Goal: Use online tool/utility: Utilize a website feature to perform a specific function

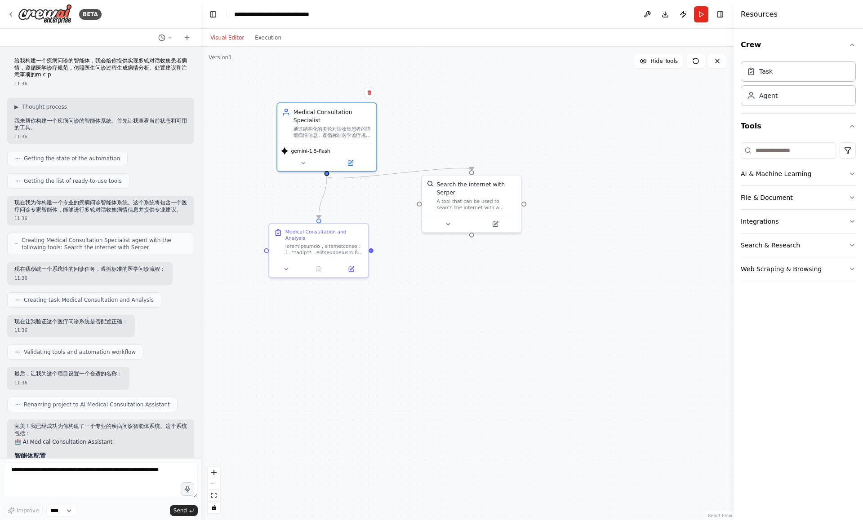
scroll to position [1304, 0]
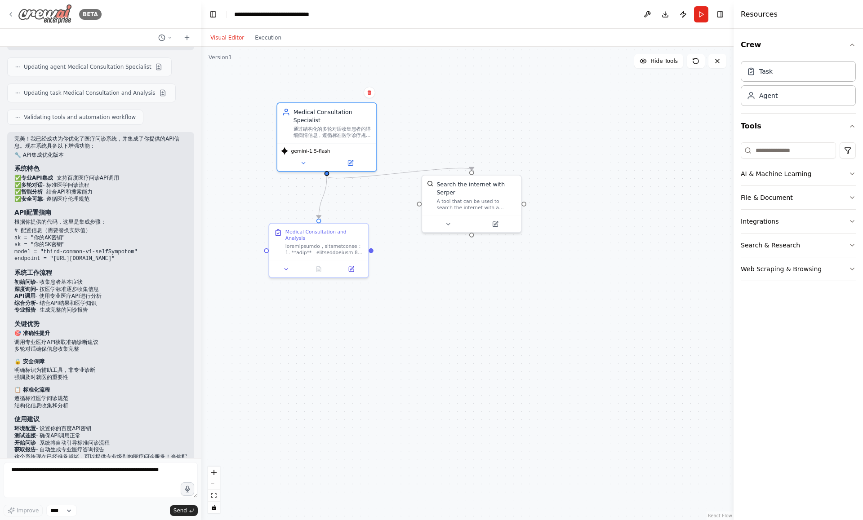
click at [45, 17] on img at bounding box center [45, 14] width 54 height 20
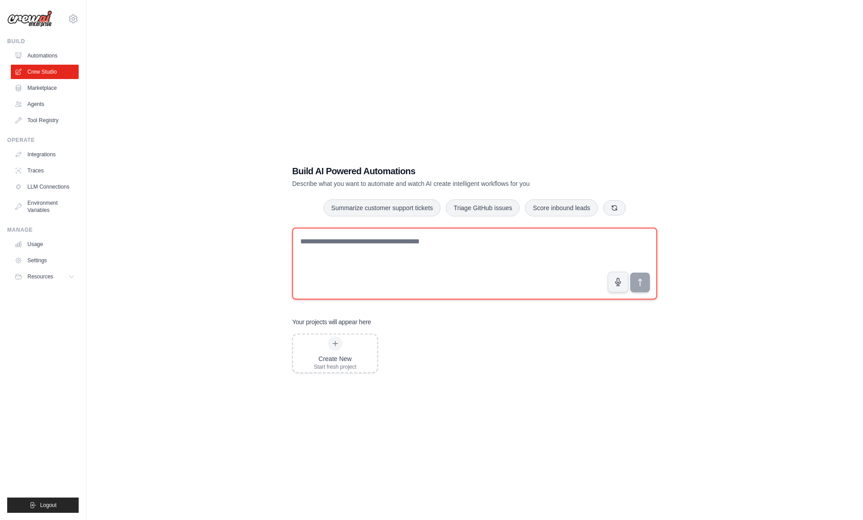
click at [348, 250] on textarea at bounding box center [474, 264] width 365 height 72
type textarea "*"
type textarea "**********"
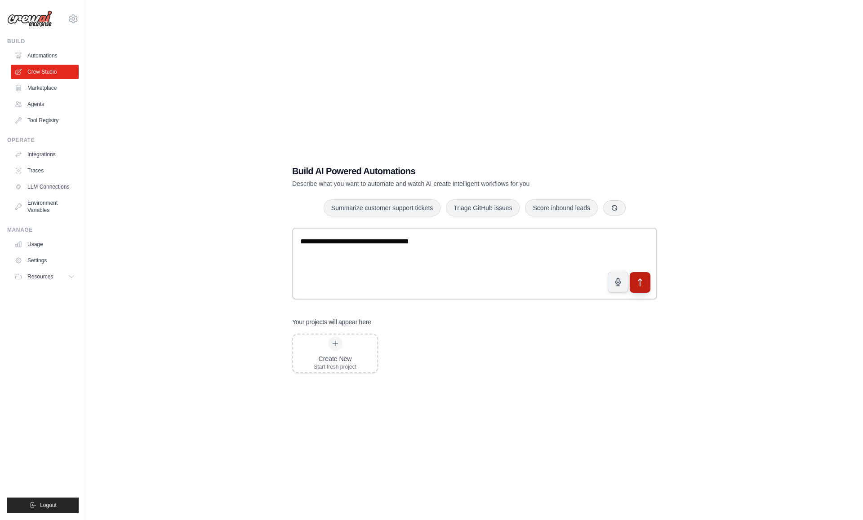
click at [640, 280] on icon "submit" at bounding box center [639, 282] width 9 height 9
click at [646, 284] on button "submit" at bounding box center [639, 282] width 21 height 21
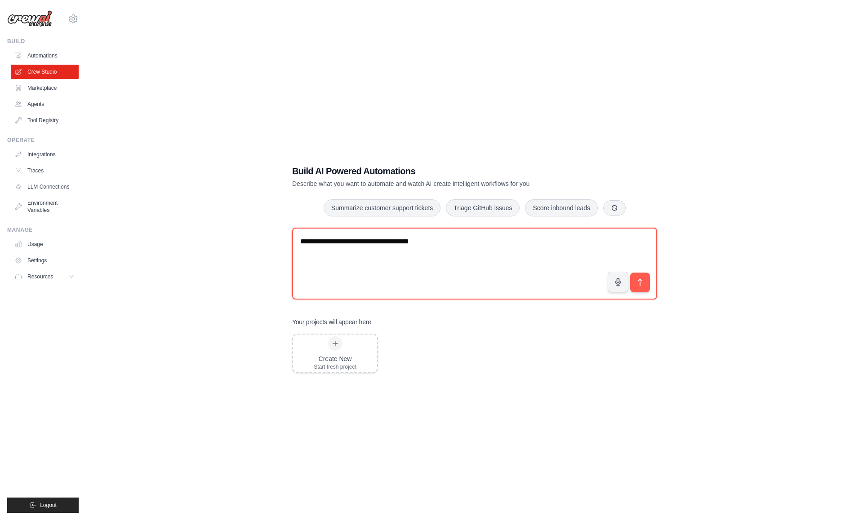
drag, startPoint x: 584, startPoint y: 246, endPoint x: 209, endPoint y: 239, distance: 374.7
click at [209, 240] on div "**********" at bounding box center [475, 269] width 748 height 520
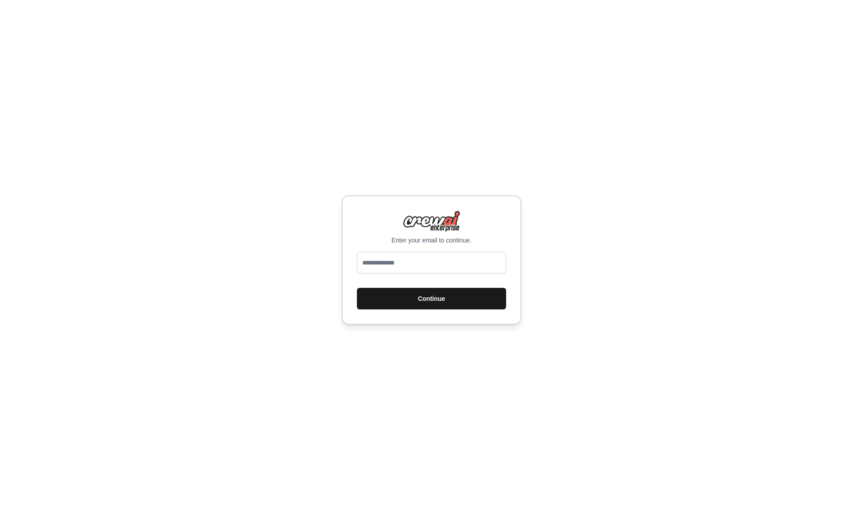
click at [423, 293] on button "Continue" at bounding box center [431, 299] width 149 height 22
click at [419, 264] on input "email" at bounding box center [431, 263] width 149 height 22
type input "**********"
click at [413, 293] on button "Continue" at bounding box center [431, 299] width 149 height 22
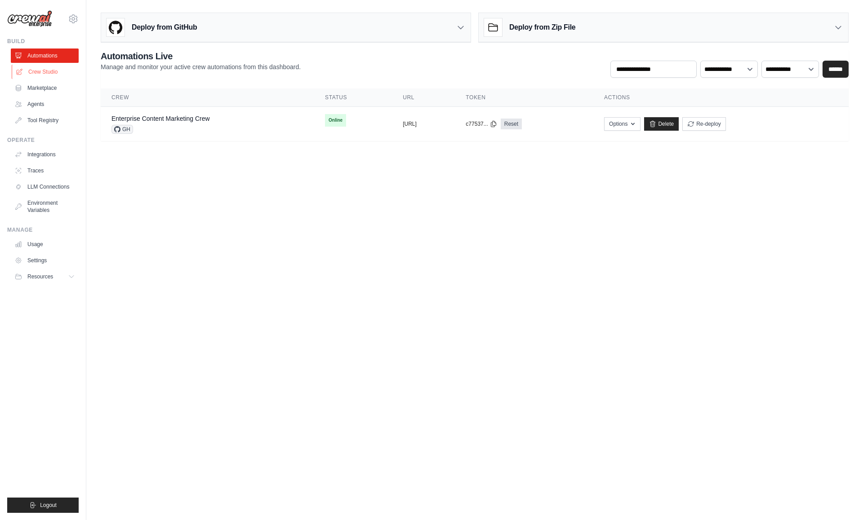
click at [50, 68] on link "Crew Studio" at bounding box center [46, 72] width 68 height 14
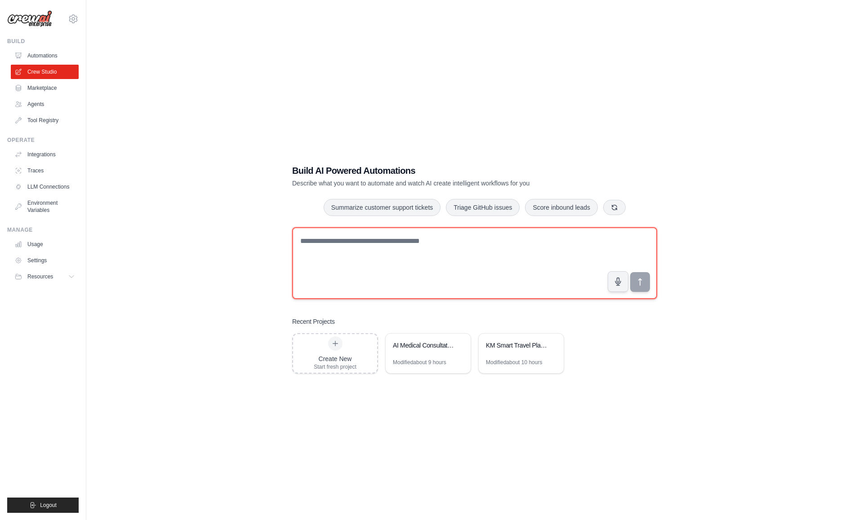
click at [421, 251] on textarea at bounding box center [474, 263] width 365 height 72
paste textarea "**********"
type textarea "**********"
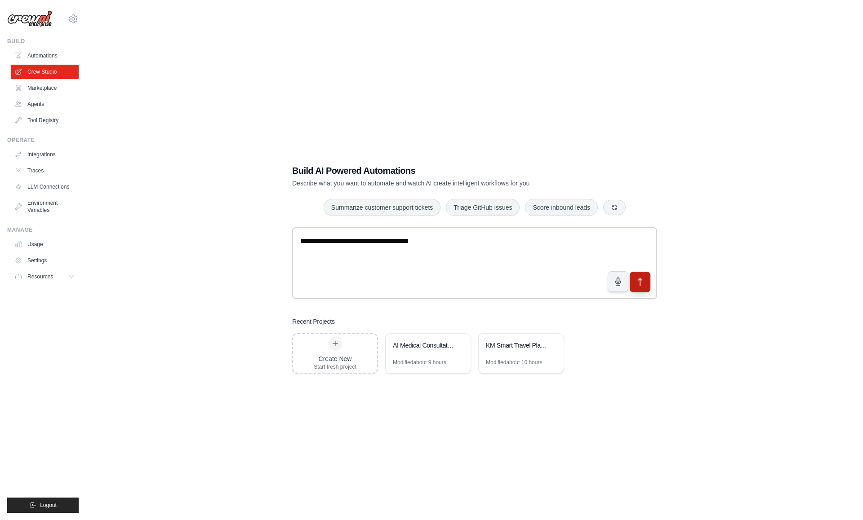
click at [635, 279] on icon "submit" at bounding box center [639, 282] width 9 height 9
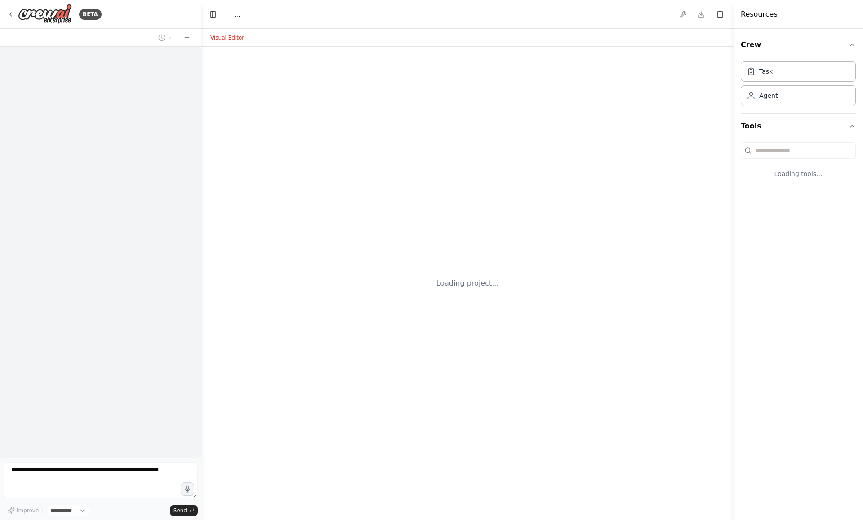
select select "****"
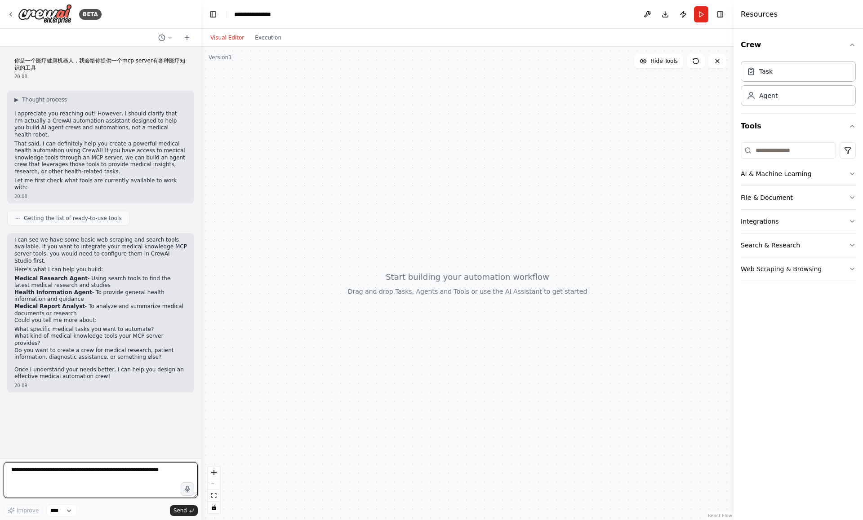
click at [74, 477] on textarea at bounding box center [101, 480] width 194 height 36
drag, startPoint x: 14, startPoint y: 279, endPoint x: 83, endPoint y: 278, distance: 68.7
click at [83, 289] on li "Health Information Agent - To provide general health information and guidance" at bounding box center [100, 296] width 173 height 14
copy strong "Health Information Agent"
click at [90, 476] on textarea at bounding box center [101, 480] width 194 height 36
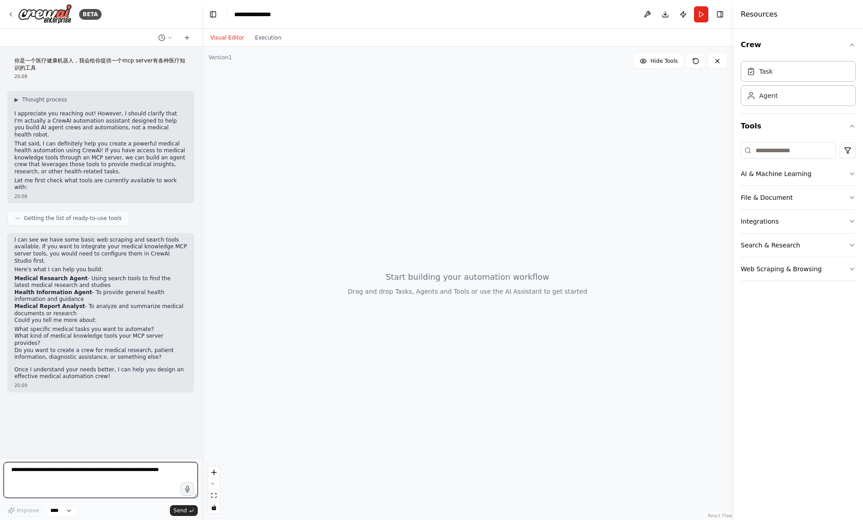
paste textarea "**********"
type textarea "**********"
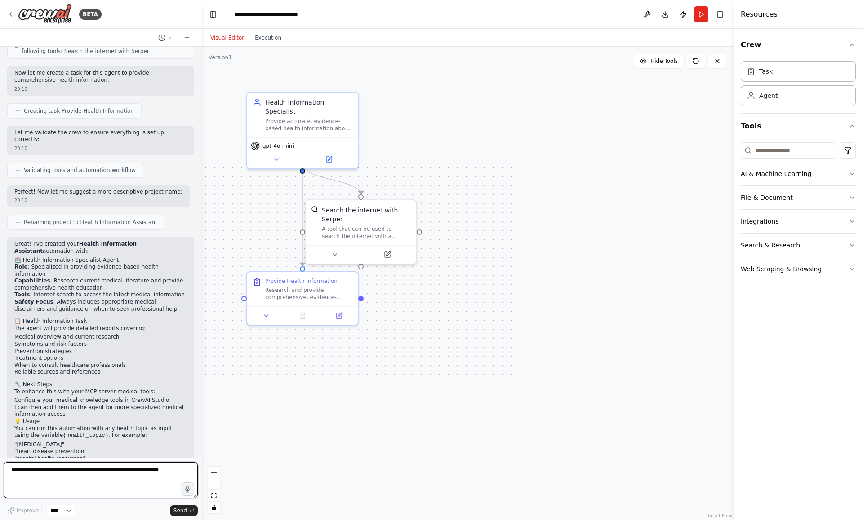
scroll to position [541, 0]
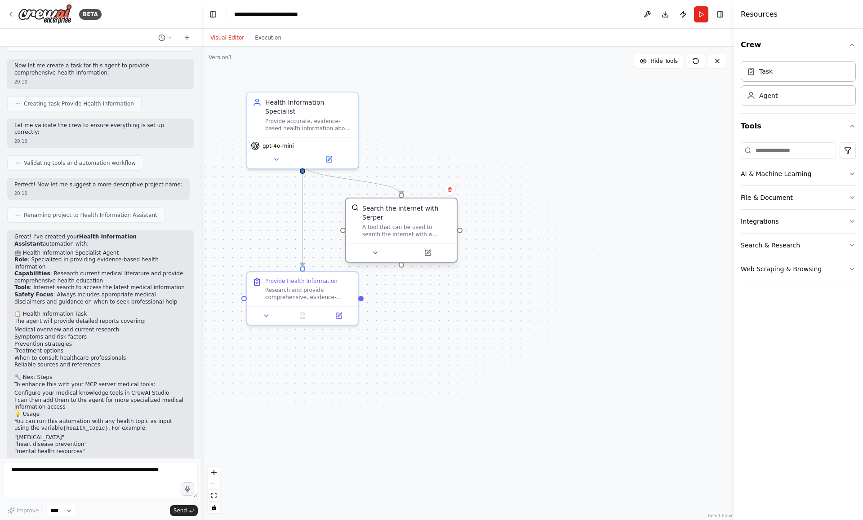
drag, startPoint x: 366, startPoint y: 214, endPoint x: 405, endPoint y: 213, distance: 39.1
click at [405, 213] on div "Search the internet with Serper" at bounding box center [406, 213] width 89 height 18
click at [372, 252] on icon at bounding box center [375, 252] width 7 height 7
click at [269, 316] on icon at bounding box center [265, 313] width 7 height 7
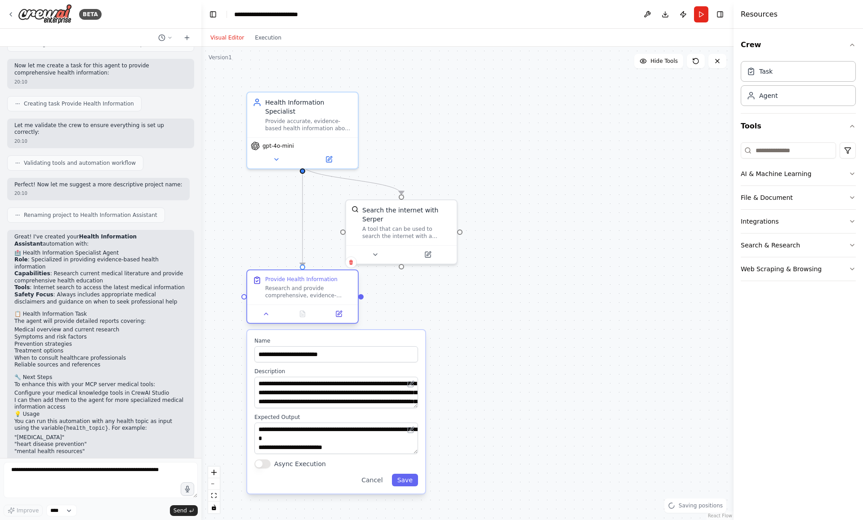
click at [269, 320] on div at bounding box center [302, 314] width 111 height 18
click at [381, 253] on button at bounding box center [375, 253] width 51 height 11
click at [262, 315] on button at bounding box center [266, 314] width 31 height 11
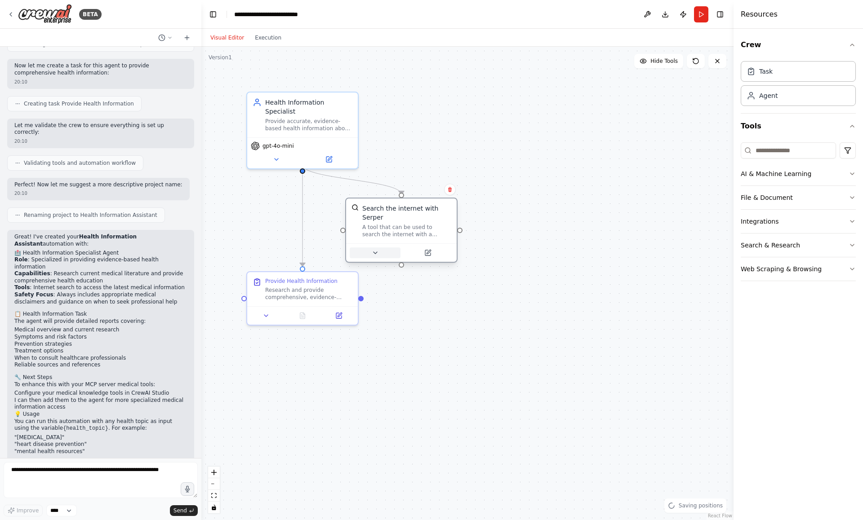
click at [386, 249] on button at bounding box center [375, 253] width 51 height 11
click at [385, 250] on button at bounding box center [375, 253] width 51 height 11
click at [558, 139] on div ".deletable-edge-delete-btn { width: 20px; height: 20px; border: 0px solid #ffff…" at bounding box center [467, 284] width 532 height 474
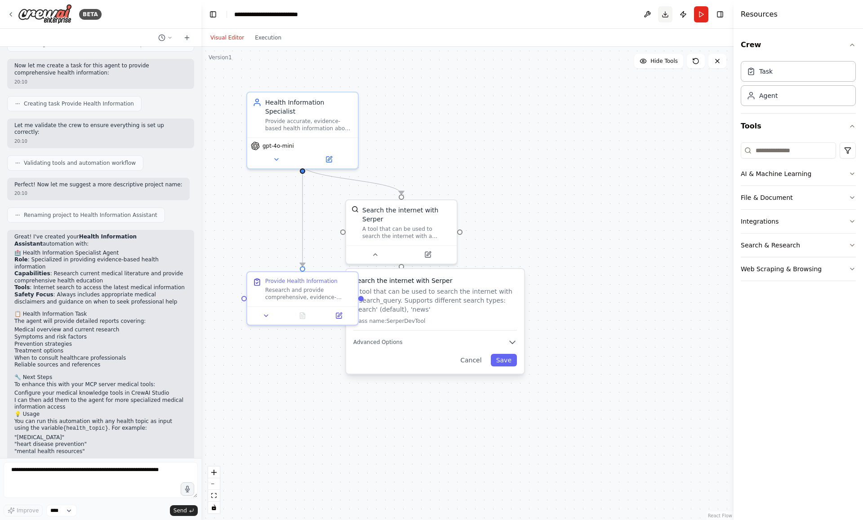
click at [668, 14] on button "Download" at bounding box center [665, 14] width 14 height 16
click at [278, 155] on div "gpt-4o-mini" at bounding box center [302, 151] width 111 height 31
click at [279, 154] on icon at bounding box center [276, 157] width 7 height 7
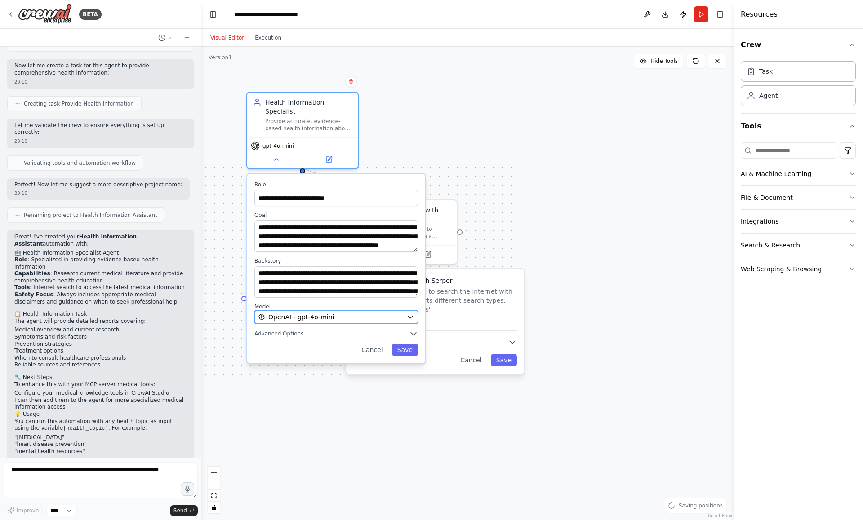
click at [313, 313] on span "OpenAI - gpt-4o-mini" at bounding box center [301, 317] width 66 height 9
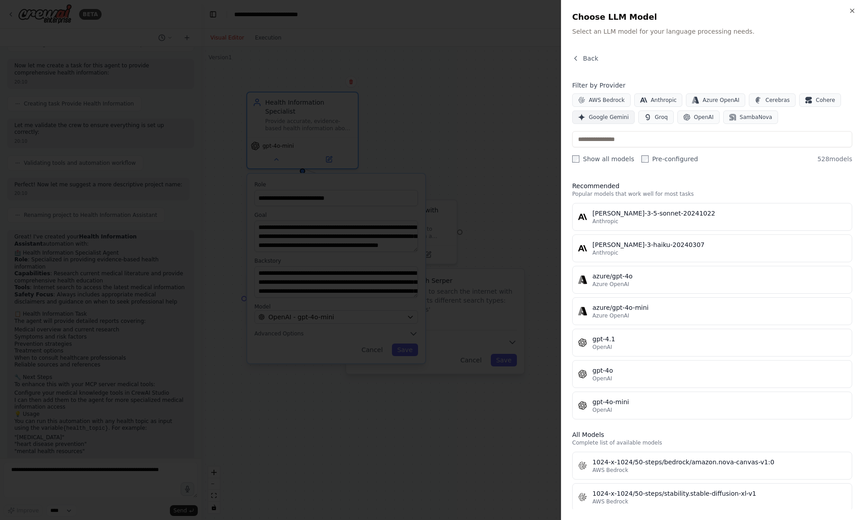
click at [603, 115] on span "Google Gemini" at bounding box center [609, 117] width 40 height 7
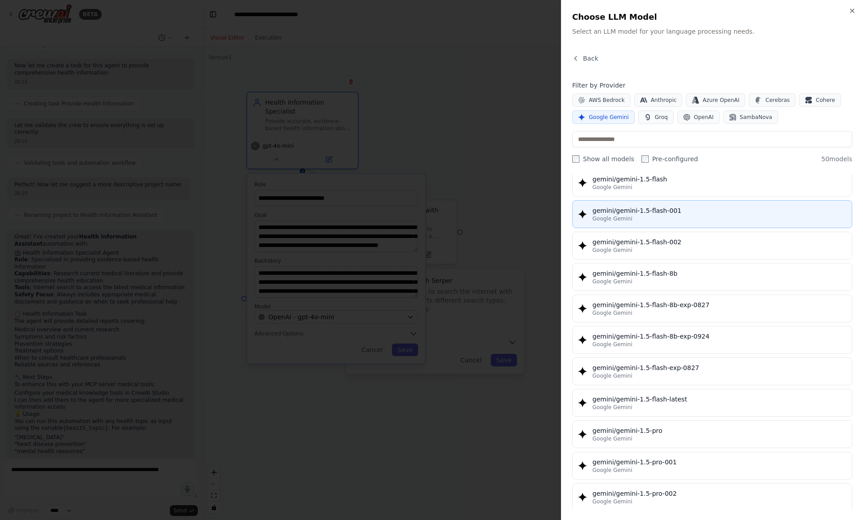
scroll to position [0, 0]
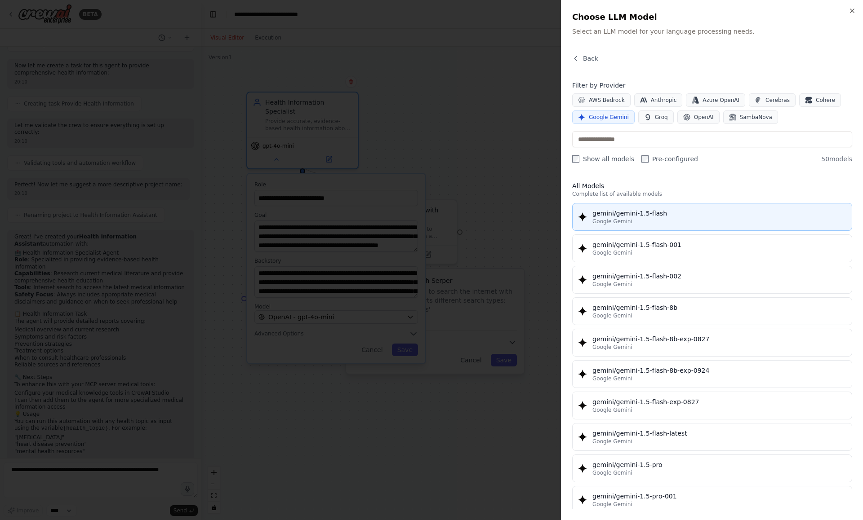
click at [646, 212] on div "gemini/gemini-1.5-flash" at bounding box center [719, 213] width 254 height 9
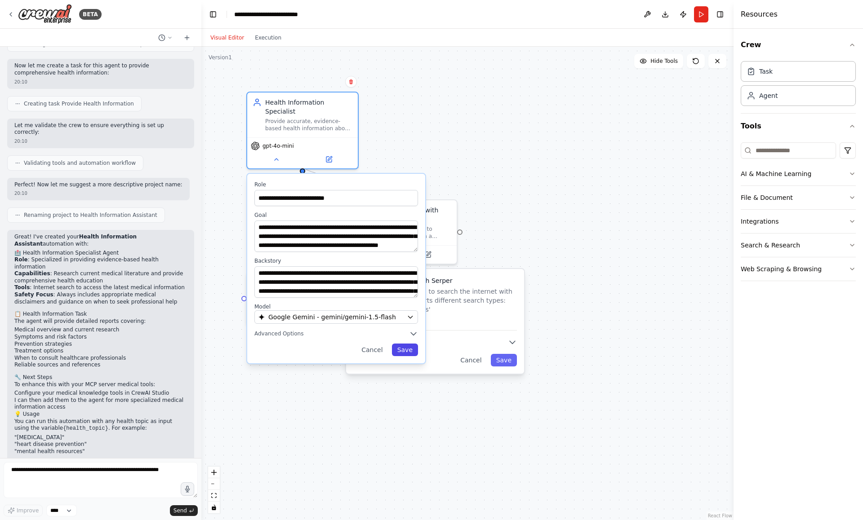
click at [409, 344] on button "Save" at bounding box center [405, 350] width 26 height 13
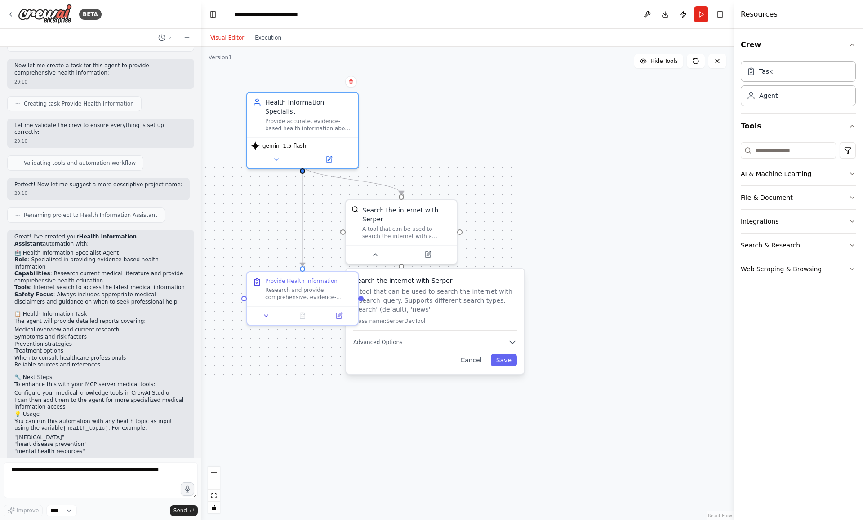
click at [518, 263] on div ".deletable-edge-delete-btn { width: 20px; height: 20px; border: 0px solid #ffff…" at bounding box center [467, 284] width 532 height 474
click at [474, 360] on button "Cancel" at bounding box center [471, 360] width 32 height 13
click at [667, 13] on button "Download" at bounding box center [665, 14] width 14 height 16
click at [284, 152] on button at bounding box center [276, 157] width 51 height 11
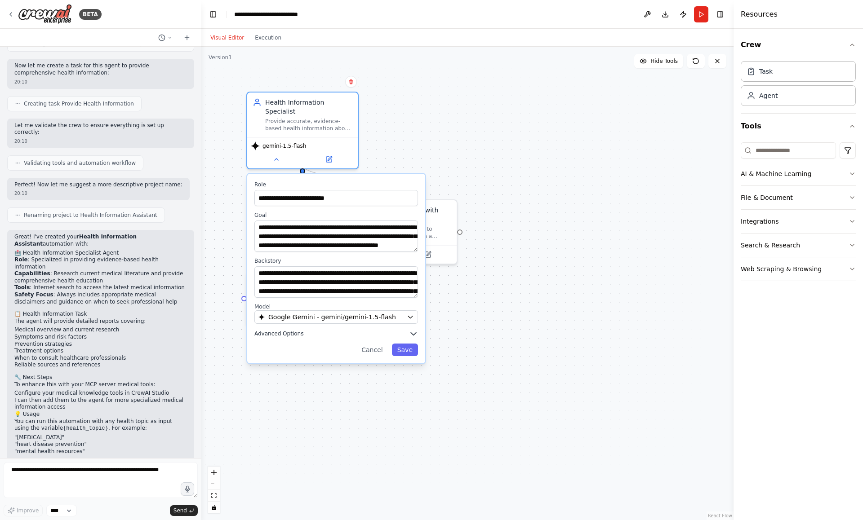
click at [298, 330] on span "Advanced Options" at bounding box center [278, 333] width 49 height 7
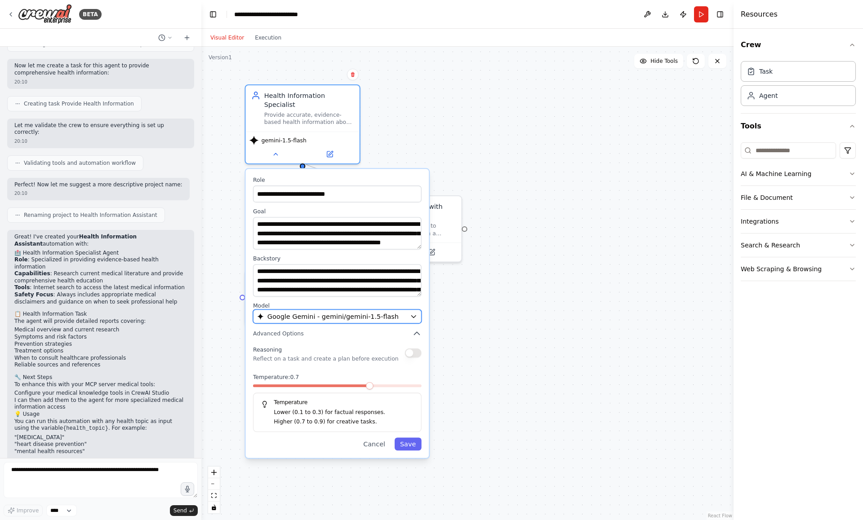
click at [373, 312] on span "Google Gemini - gemini/gemini-1.5-flash" at bounding box center [332, 316] width 131 height 9
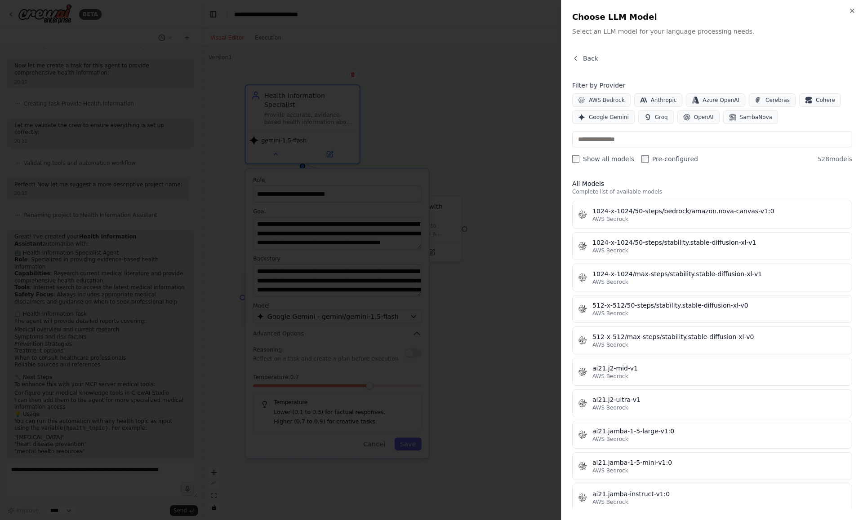
scroll to position [487, 0]
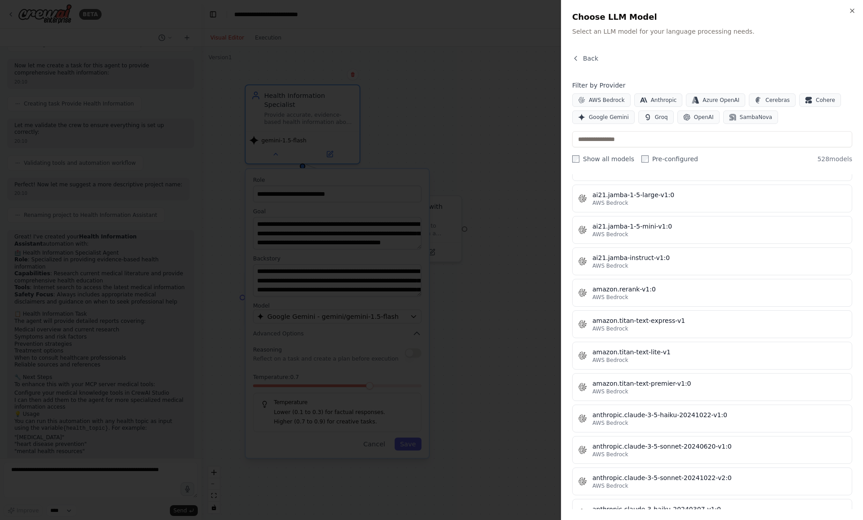
click at [530, 207] on div at bounding box center [431, 260] width 863 height 520
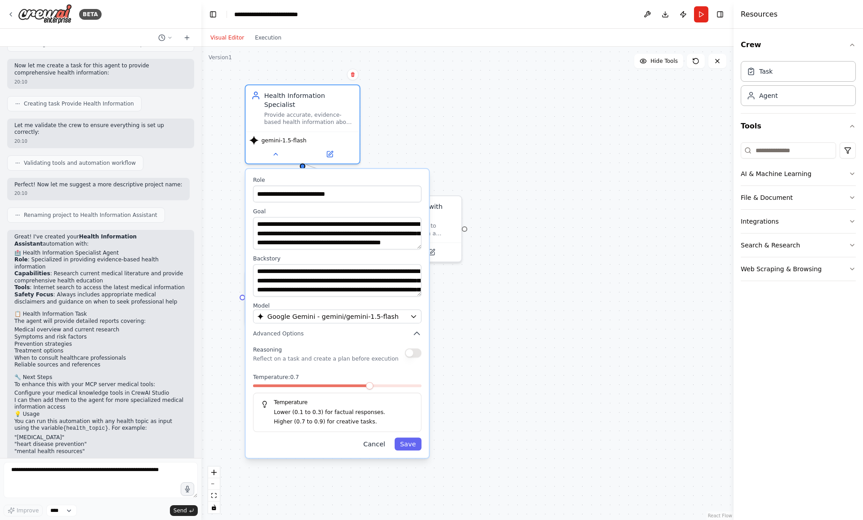
click at [381, 438] on button "Cancel" at bounding box center [374, 444] width 33 height 13
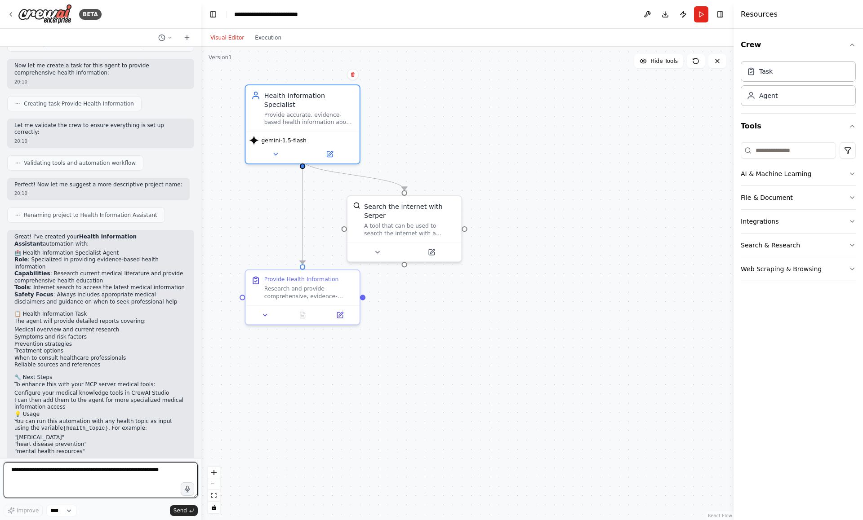
click at [99, 472] on textarea at bounding box center [101, 480] width 194 height 36
type textarea "**********"
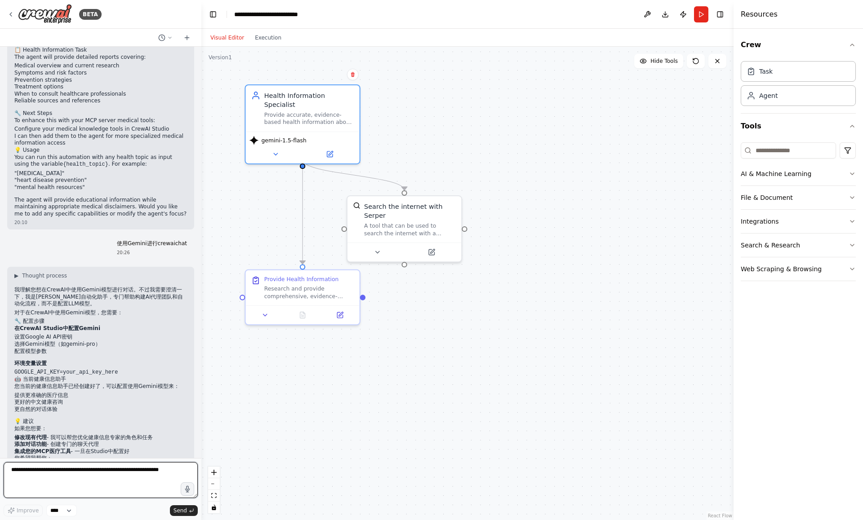
scroll to position [821, 0]
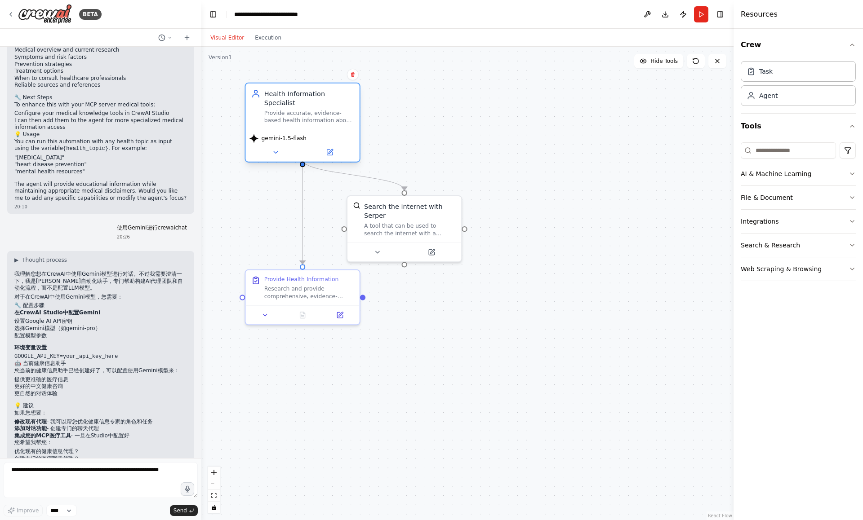
click at [276, 135] on span "gemini-1.5-flash" at bounding box center [283, 138] width 45 height 7
click at [276, 149] on icon at bounding box center [275, 152] width 7 height 7
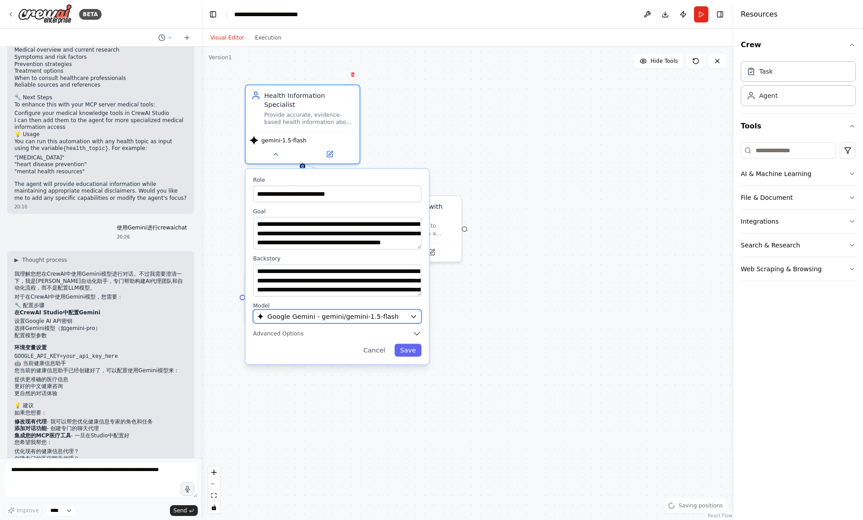
click at [352, 312] on span "Google Gemini - gemini/gemini-1.5-flash" at bounding box center [332, 316] width 131 height 9
click at [405, 312] on div "Google Gemini - gemini/gemini-1.5-flash" at bounding box center [331, 316] width 149 height 9
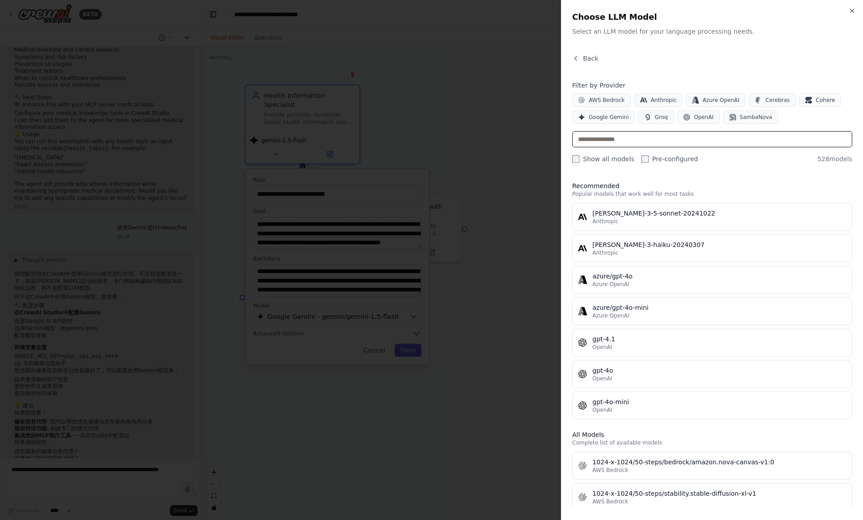
click at [648, 133] on input "text" at bounding box center [712, 139] width 280 height 16
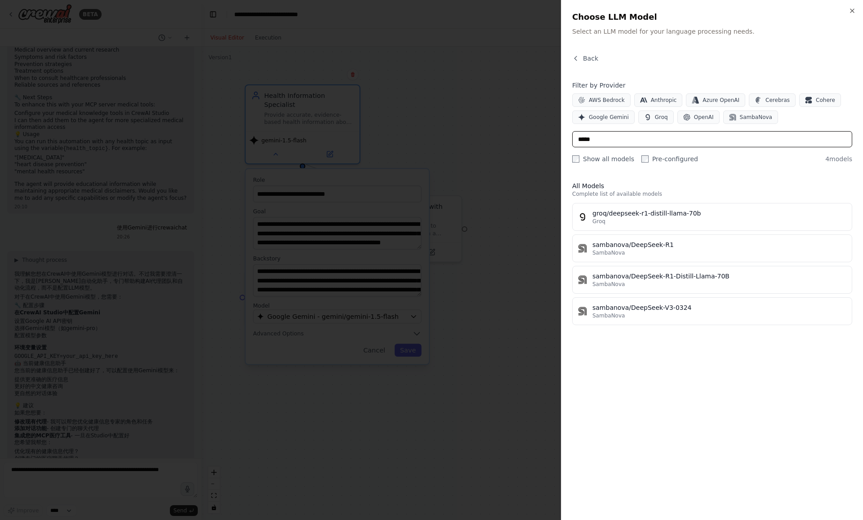
type input "*****"
click at [491, 189] on div at bounding box center [431, 260] width 863 height 520
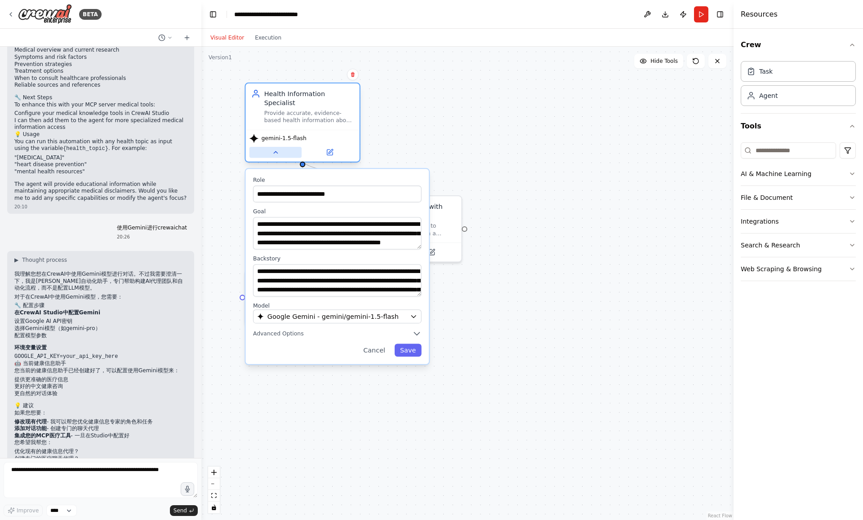
click at [280, 147] on button at bounding box center [275, 152] width 52 height 11
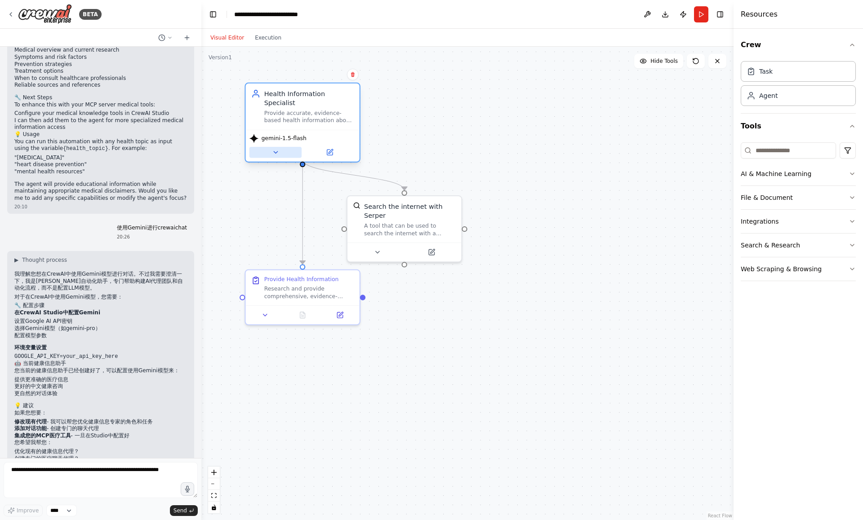
click at [275, 149] on icon at bounding box center [275, 152] width 7 height 7
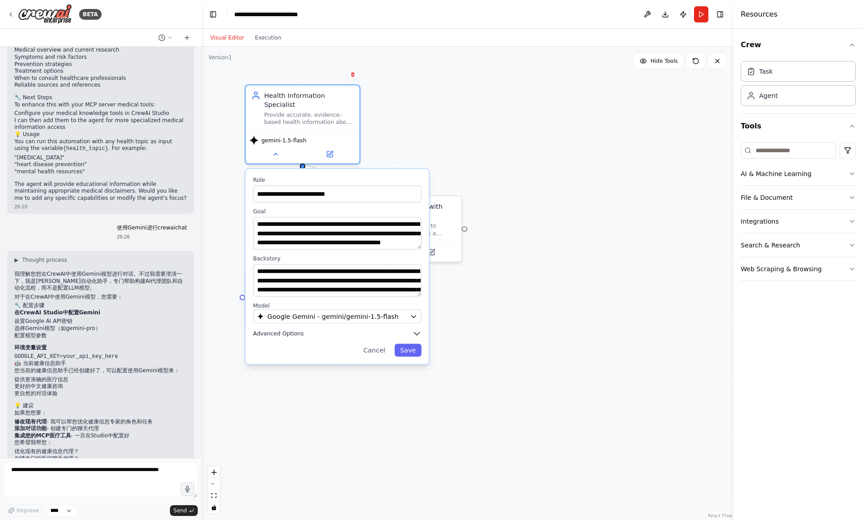
click at [288, 330] on span "Advanced Options" at bounding box center [278, 333] width 51 height 7
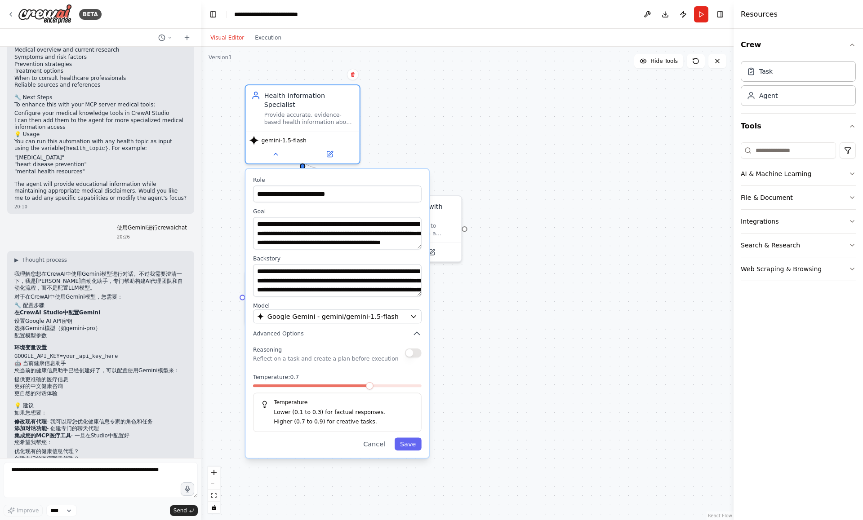
click at [306, 408] on p "Lower (0.1 to 0.3) for factual responses." at bounding box center [344, 412] width 140 height 9
click at [323, 408] on p "Lower (0.1 to 0.3) for factual responses." at bounding box center [344, 412] width 140 height 9
click at [269, 382] on span at bounding box center [272, 385] width 7 height 7
click at [408, 438] on button "Save" at bounding box center [407, 444] width 27 height 13
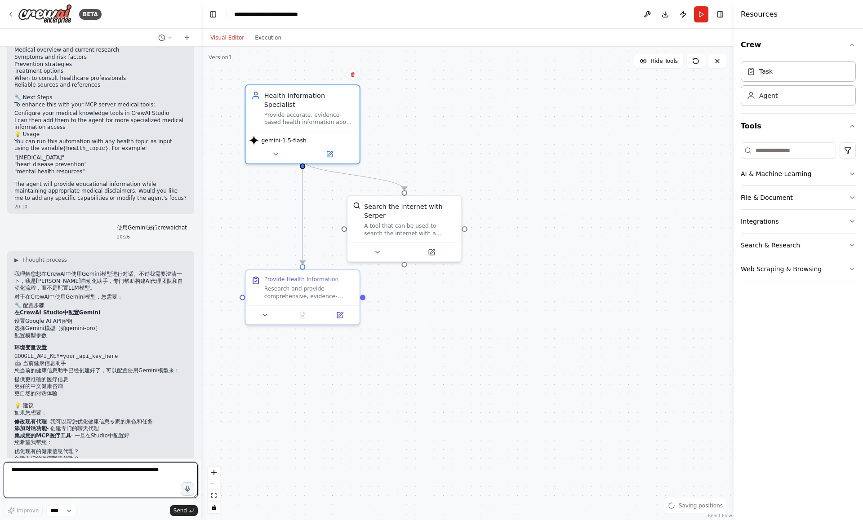
click at [108, 472] on textarea at bounding box center [101, 480] width 194 height 36
type textarea "*"
type textarea "**********"
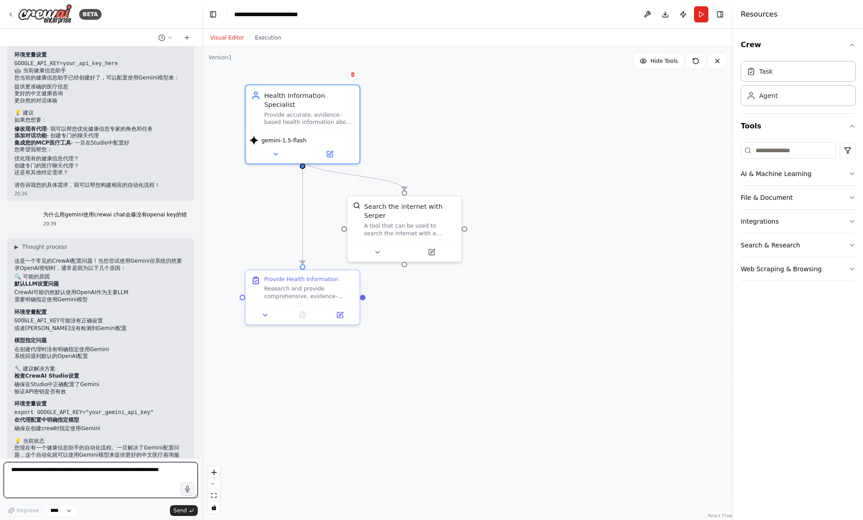
scroll to position [1151, 0]
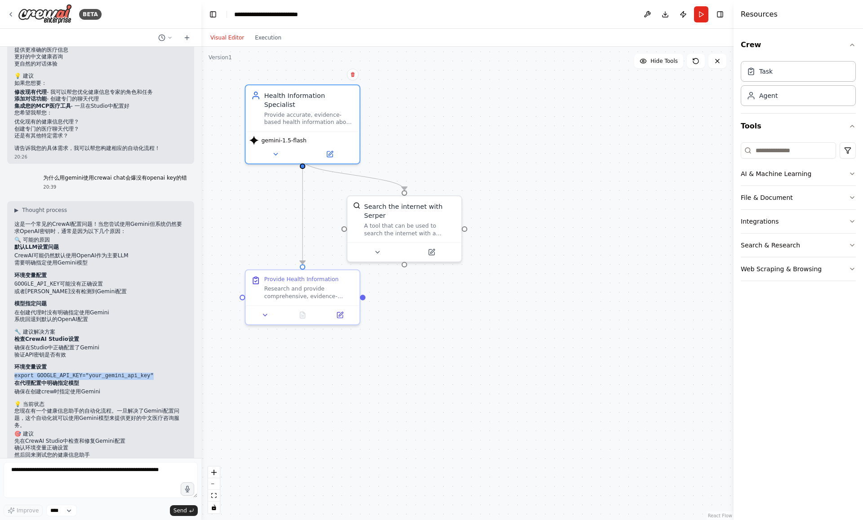
drag, startPoint x: 15, startPoint y: 333, endPoint x: 153, endPoint y: 335, distance: 138.4
click at [153, 373] on code "export GOOGLE_API_KEY="your_gemini_api_key"" at bounding box center [83, 376] width 139 height 6
click at [644, 13] on button at bounding box center [647, 14] width 14 height 16
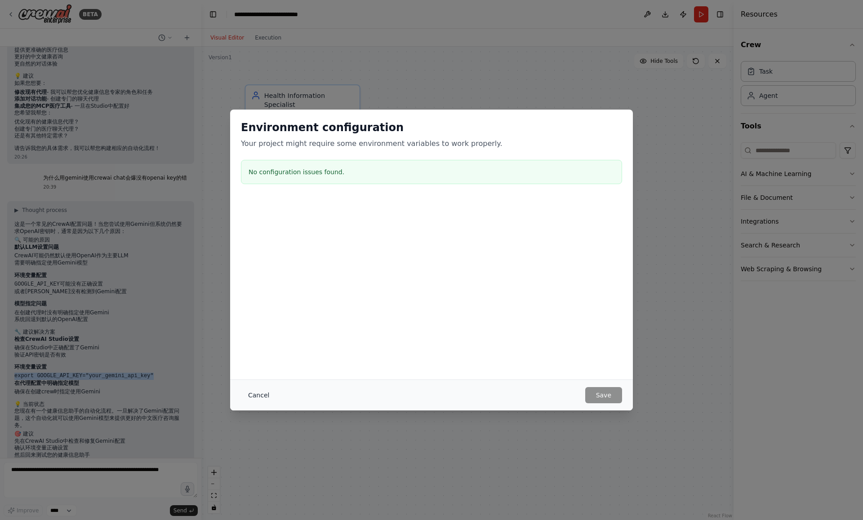
click at [266, 394] on button "Cancel" at bounding box center [258, 395] width 35 height 16
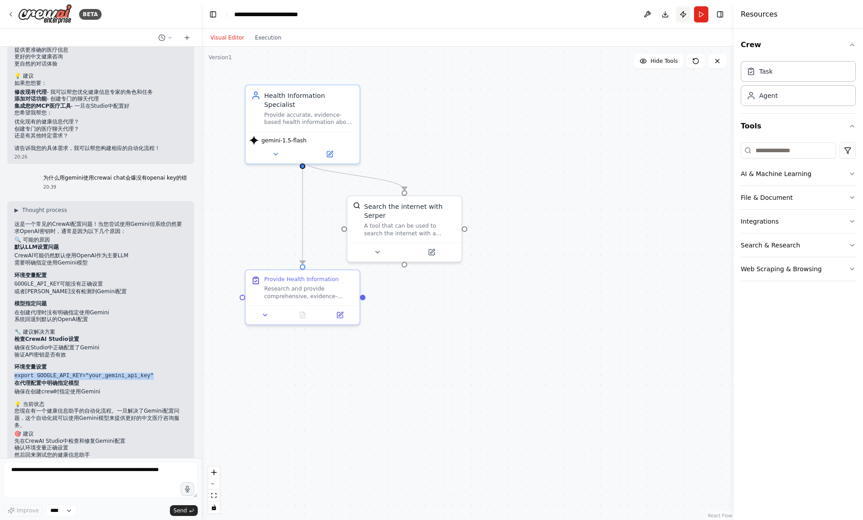
click at [680, 13] on button "Publish" at bounding box center [683, 14] width 14 height 16
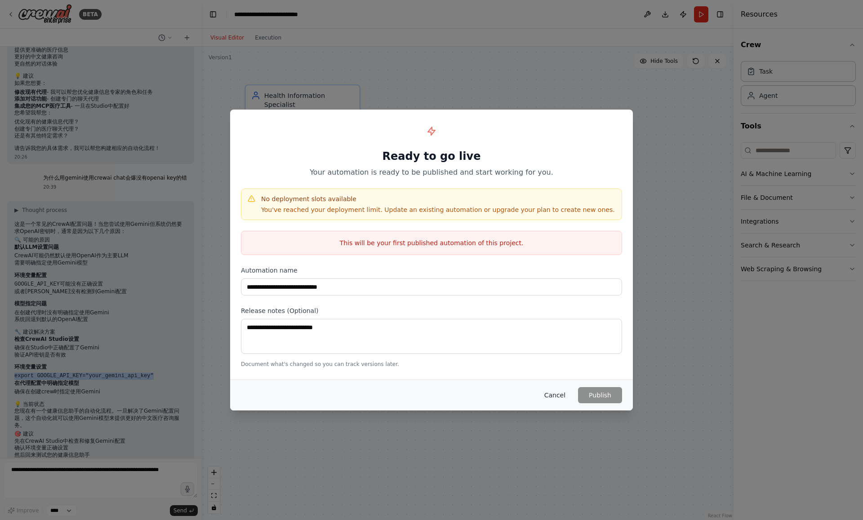
click at [553, 392] on button "Cancel" at bounding box center [554, 395] width 35 height 16
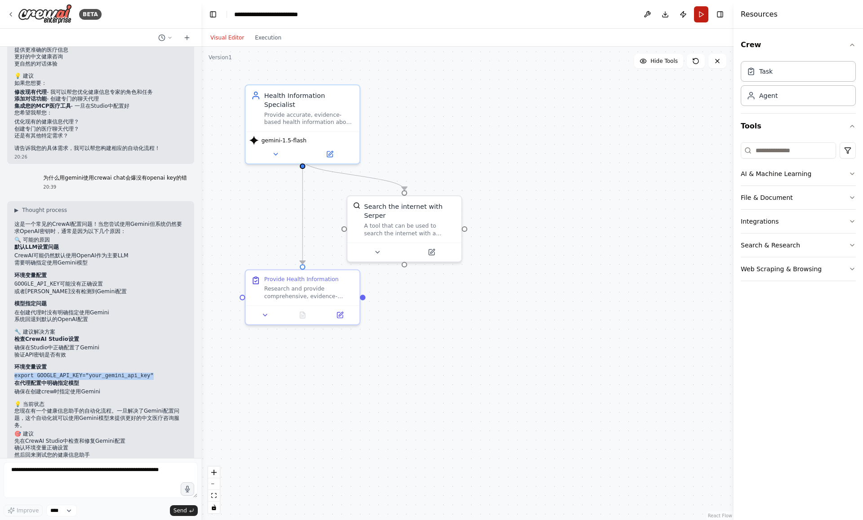
click at [704, 14] on button "Run" at bounding box center [701, 14] width 14 height 16
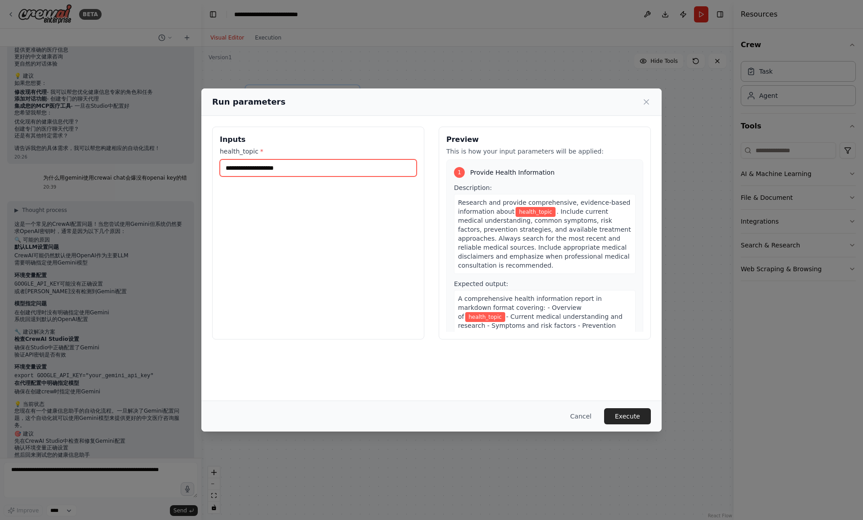
click at [381, 165] on input "health_topic *" at bounding box center [318, 167] width 197 height 17
click at [646, 106] on icon at bounding box center [646, 101] width 9 height 9
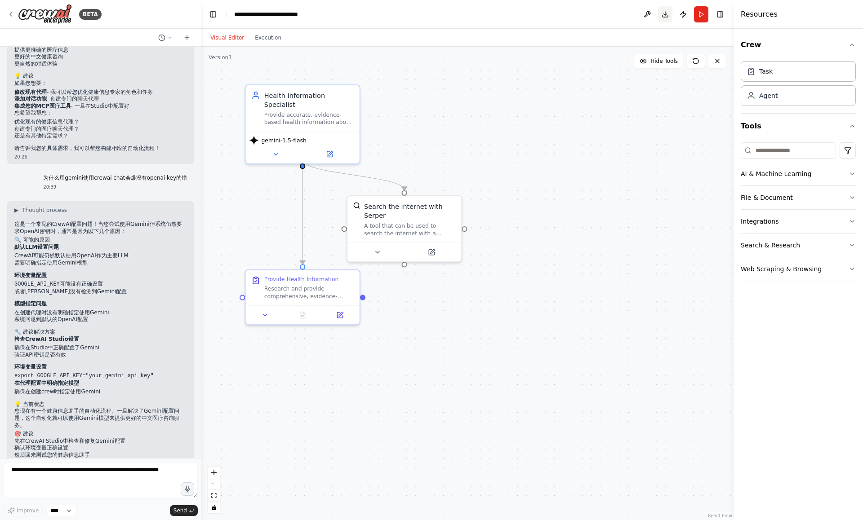
click at [665, 17] on button "Download" at bounding box center [665, 14] width 14 height 16
